Goal: Contribute content

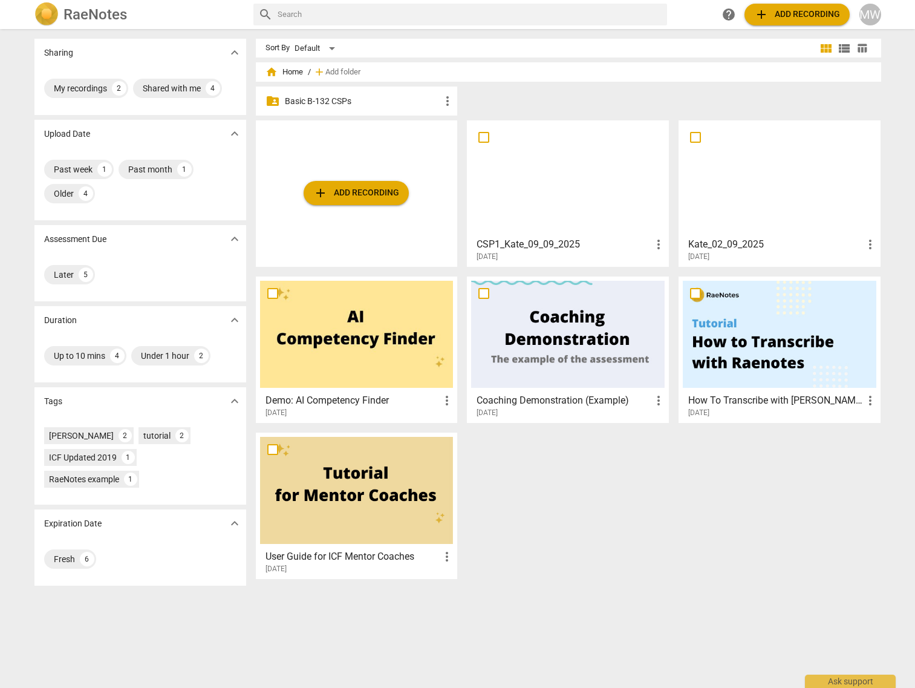
click at [352, 195] on span "add Add recording" at bounding box center [356, 193] width 86 height 15
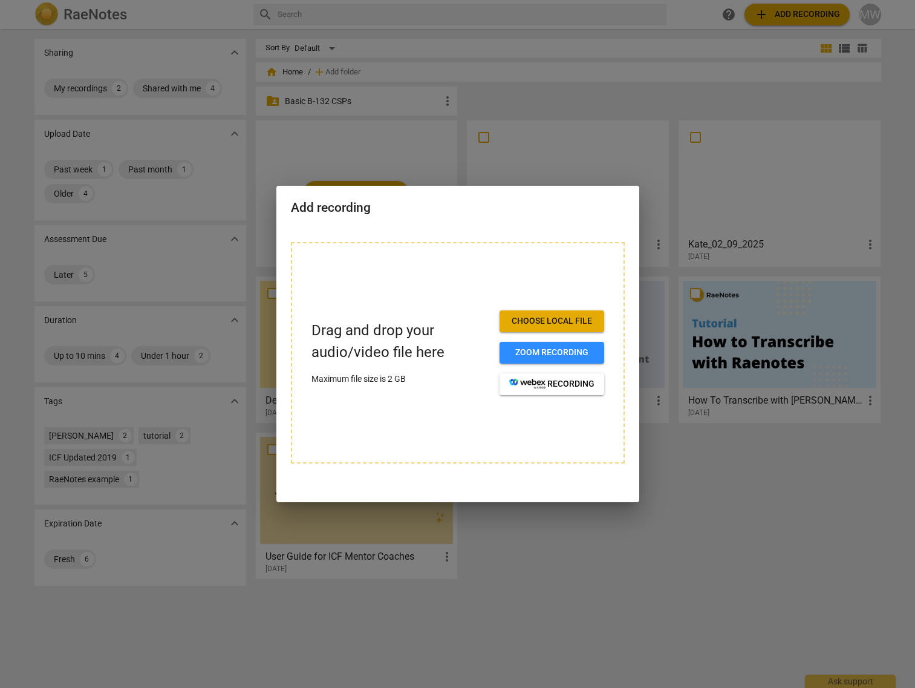
click at [542, 321] on span "Choose local file" at bounding box center [551, 321] width 85 height 12
click at [488, 106] on div at bounding box center [457, 344] width 915 height 688
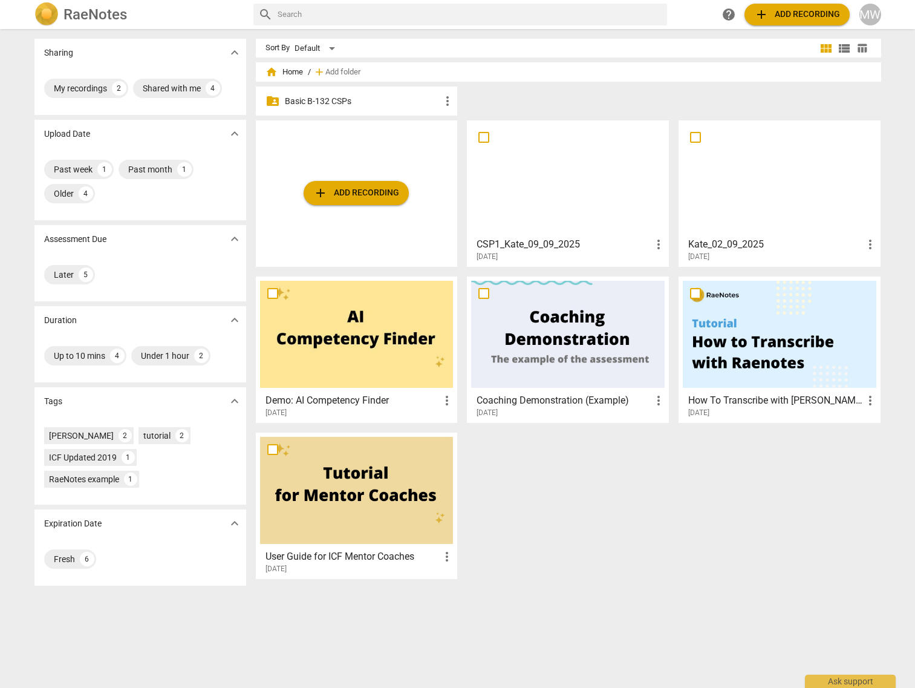
click at [538, 203] on div at bounding box center [568, 178] width 194 height 107
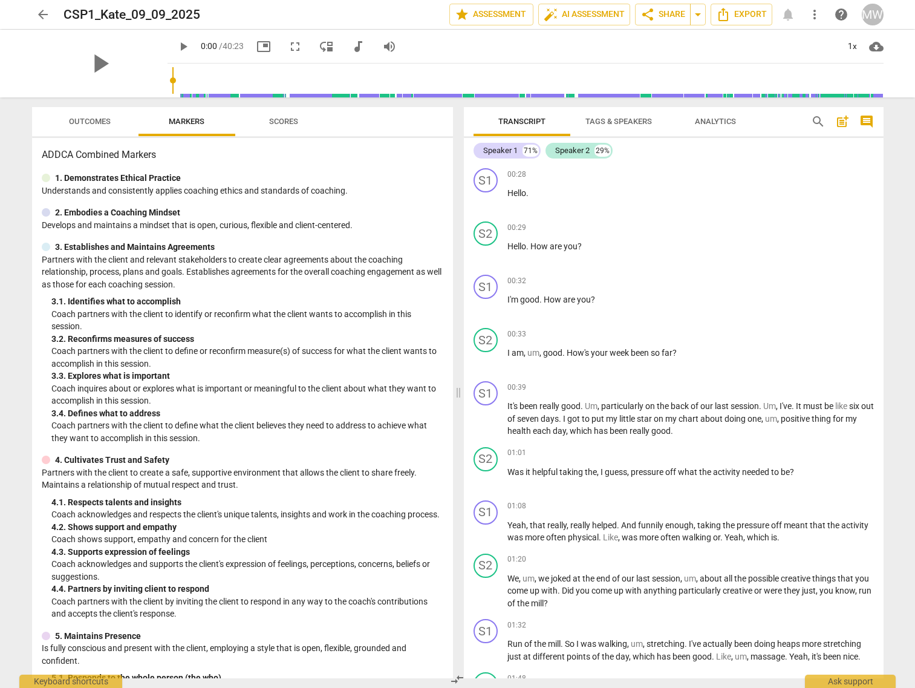
click at [41, 11] on span "arrow_back" at bounding box center [43, 14] width 15 height 15
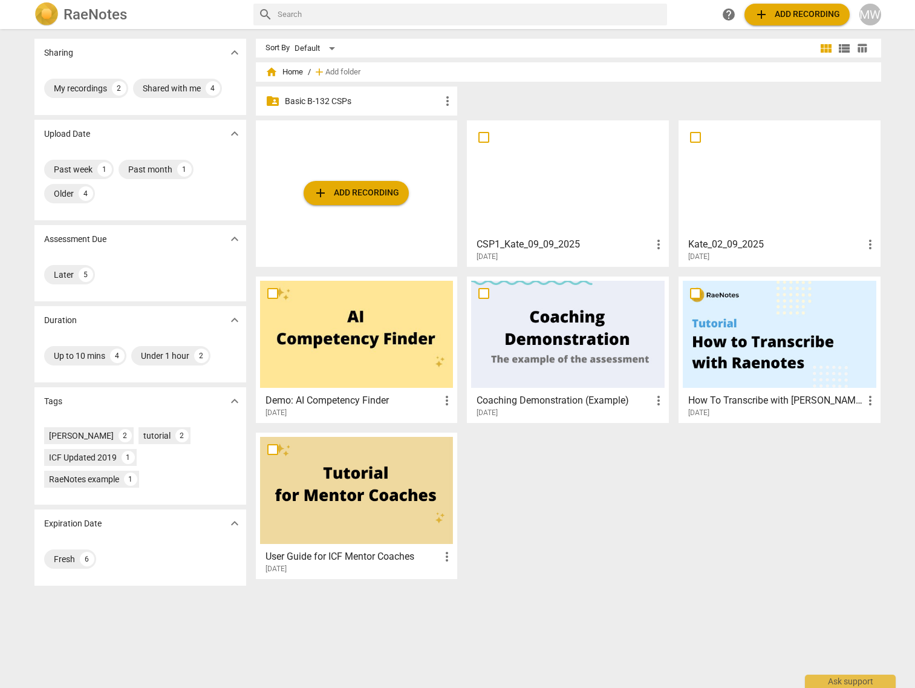
click at [371, 100] on p "Basic B-132 CSPs" at bounding box center [363, 101] width 156 height 13
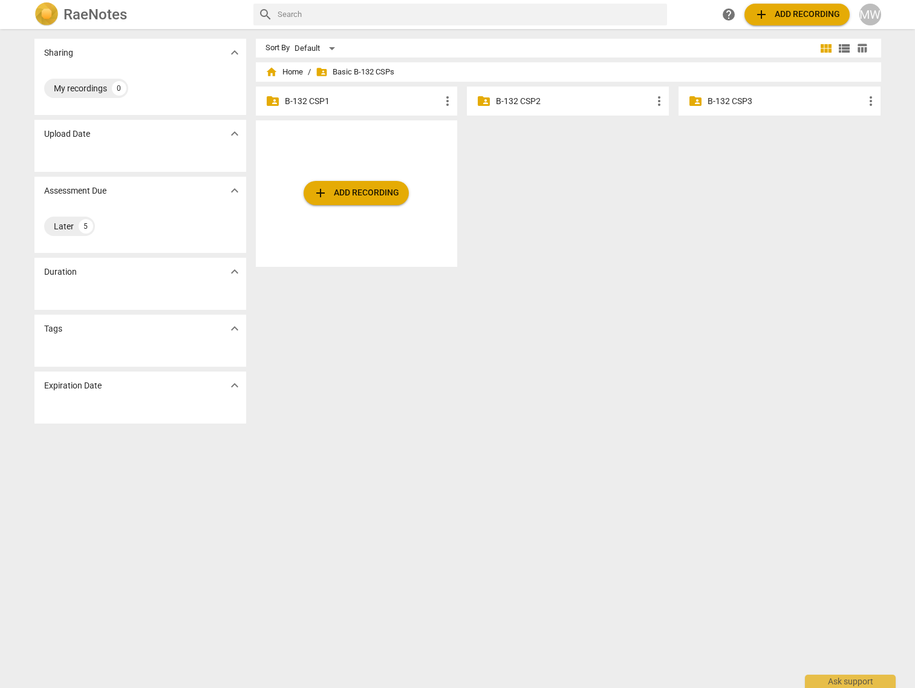
click at [534, 97] on p "B-132 CSP2" at bounding box center [574, 101] width 156 height 13
click at [350, 195] on span "add Add recording" at bounding box center [356, 193] width 86 height 15
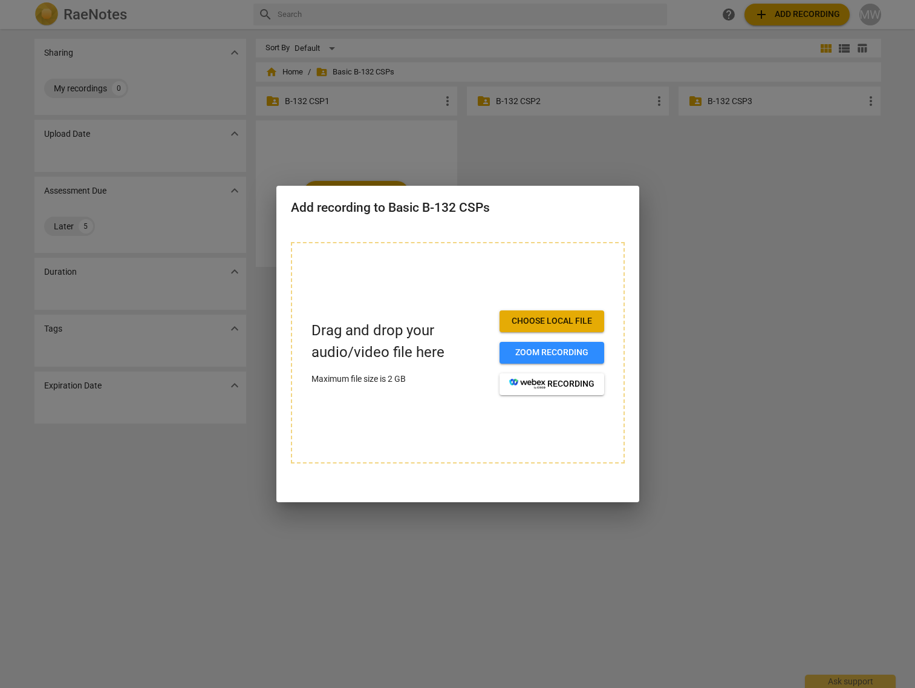
click at [670, 325] on div at bounding box center [457, 344] width 915 height 688
